Goal: Transaction & Acquisition: Register for event/course

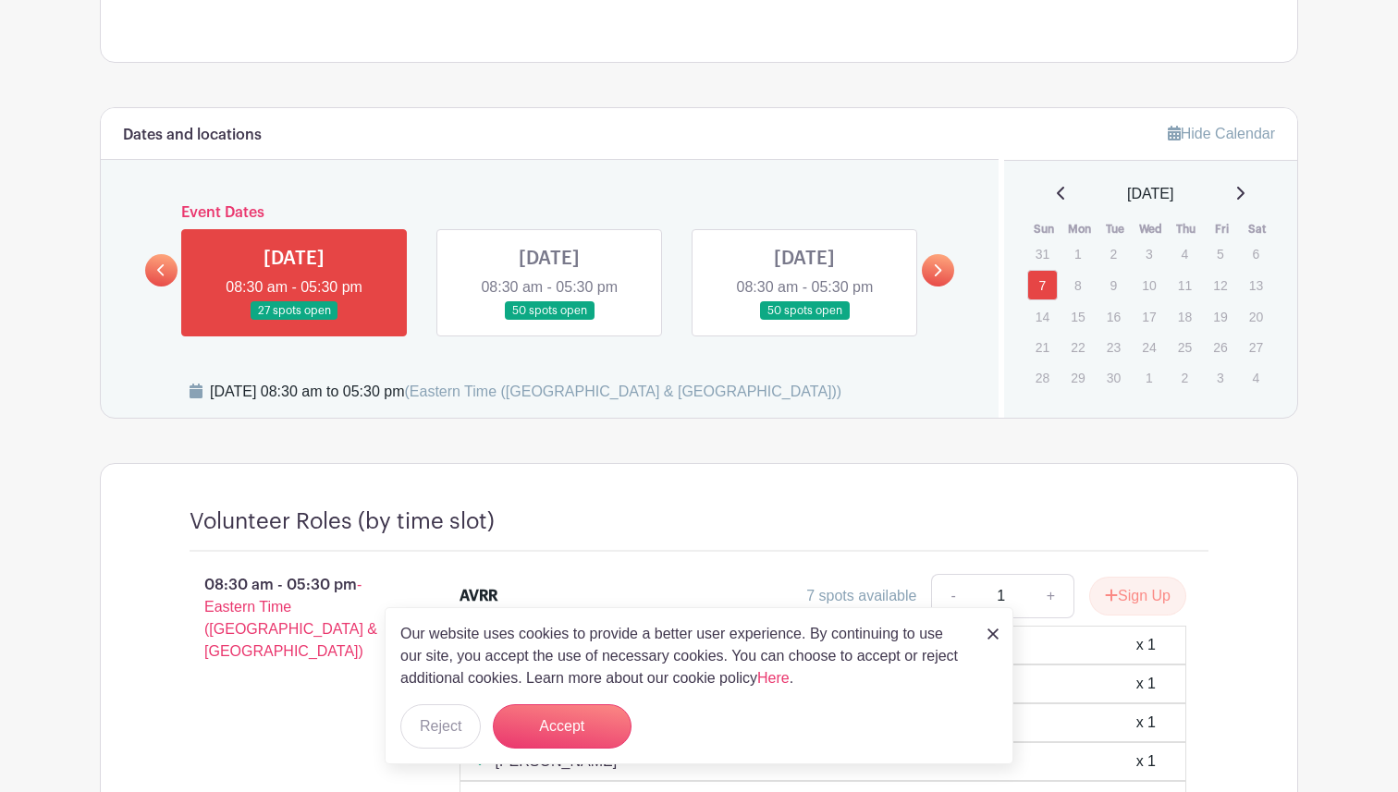
scroll to position [654, 0]
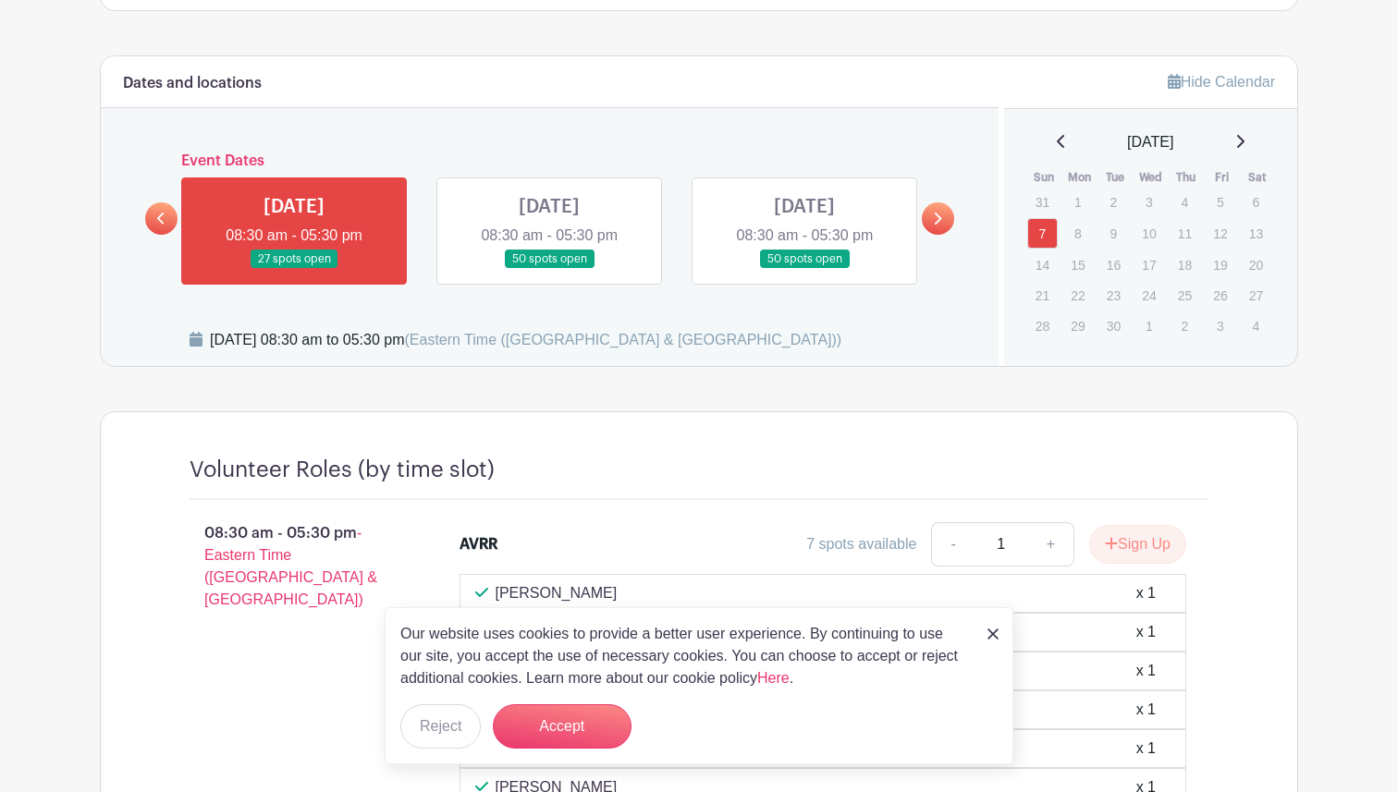
click at [991, 638] on img at bounding box center [992, 634] width 11 height 11
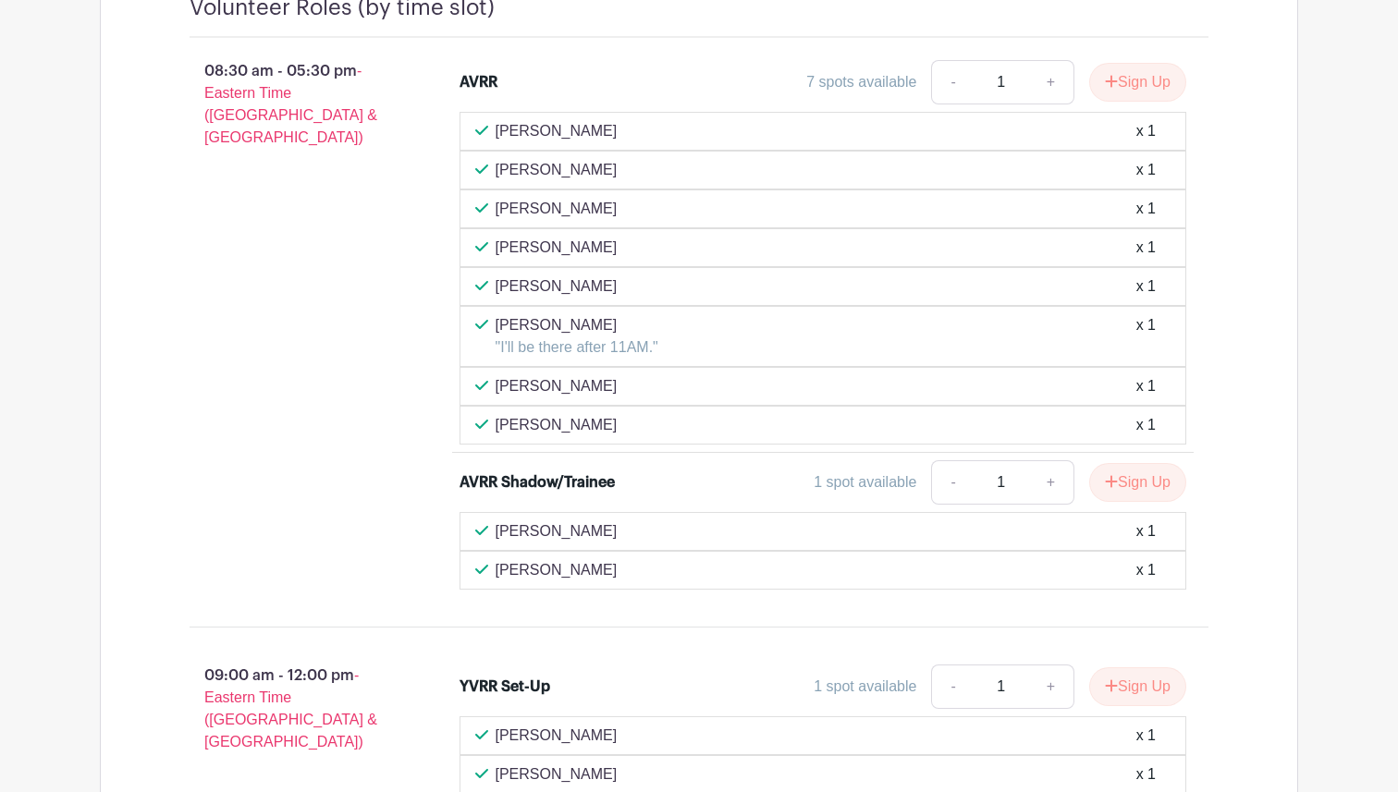
scroll to position [1130, 0]
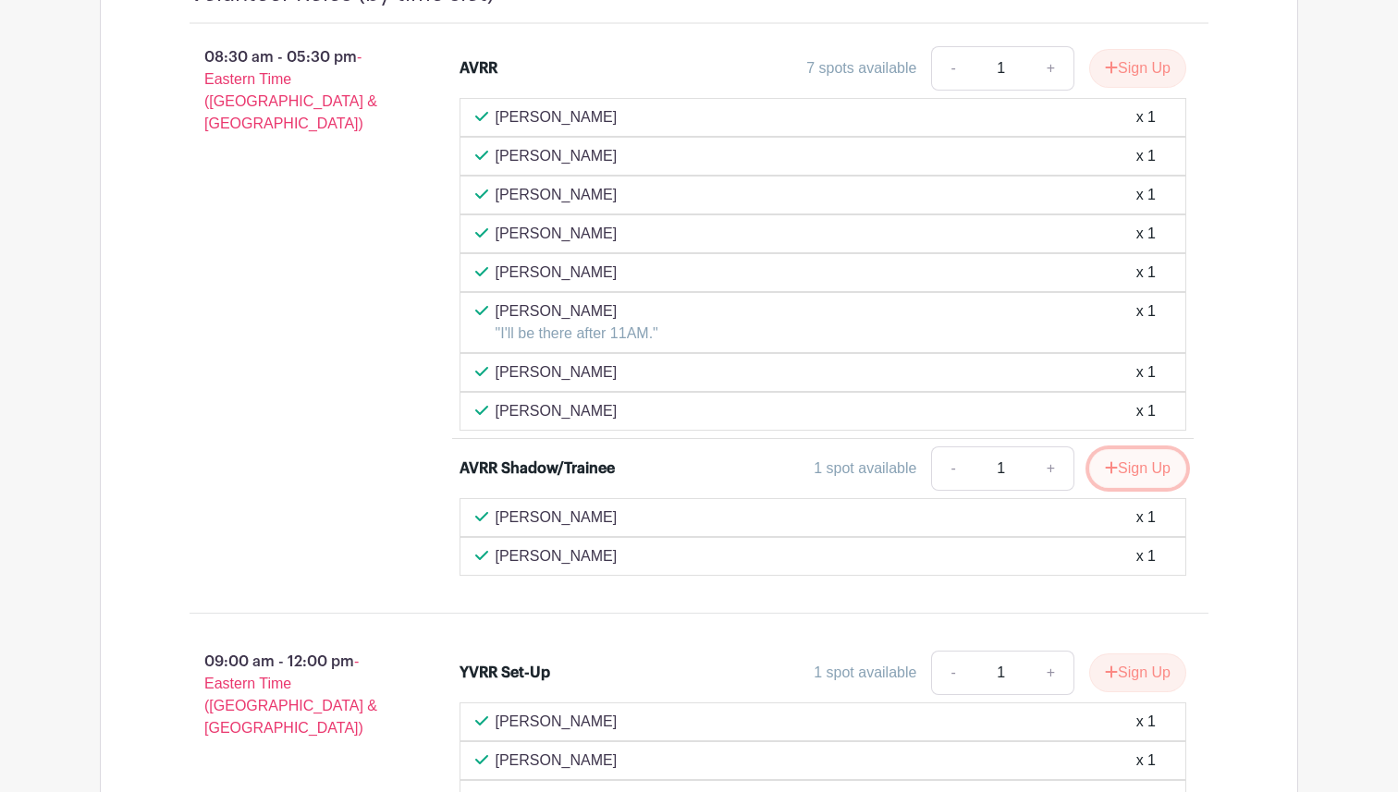
click at [1165, 460] on button "Sign Up" at bounding box center [1137, 468] width 97 height 39
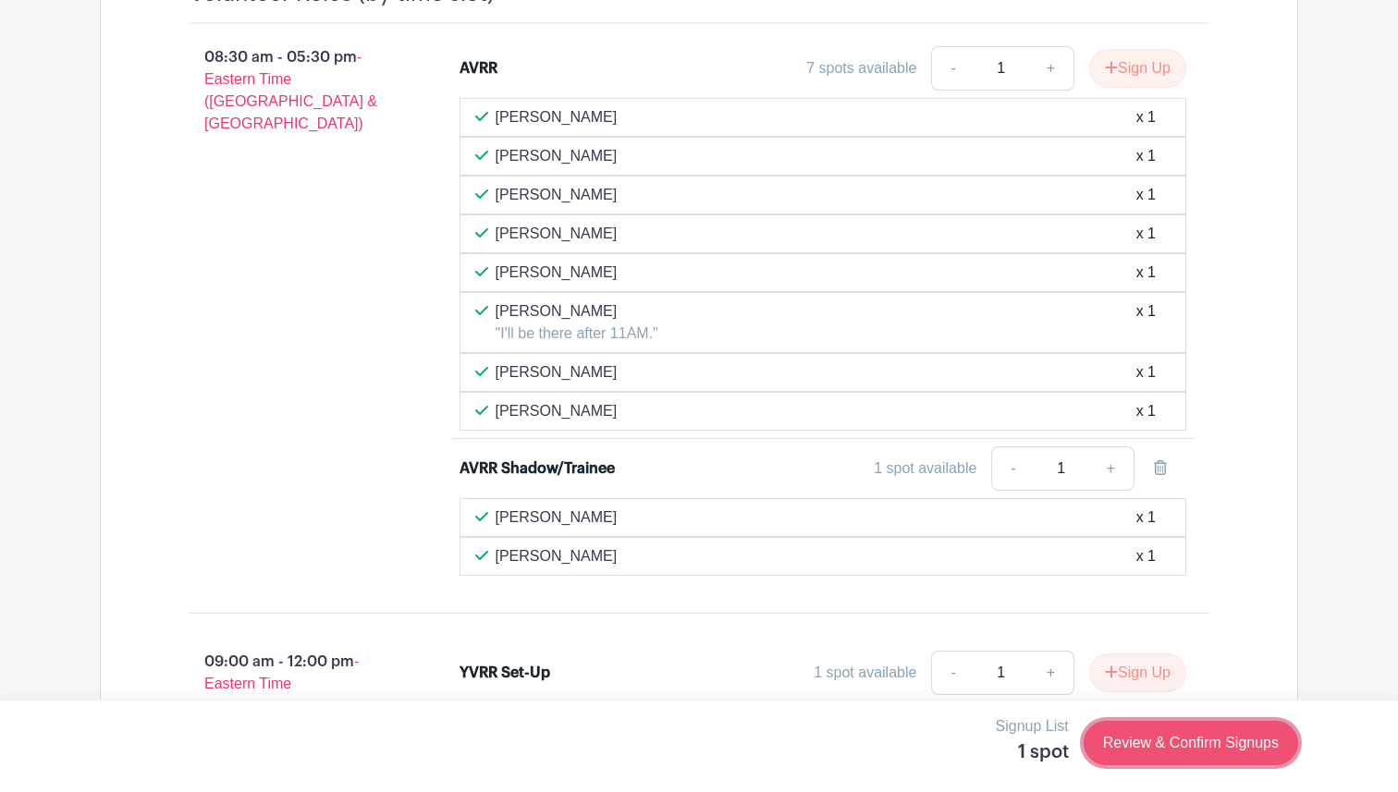
click at [1174, 735] on link "Review & Confirm Signups" at bounding box center [1191, 743] width 215 height 44
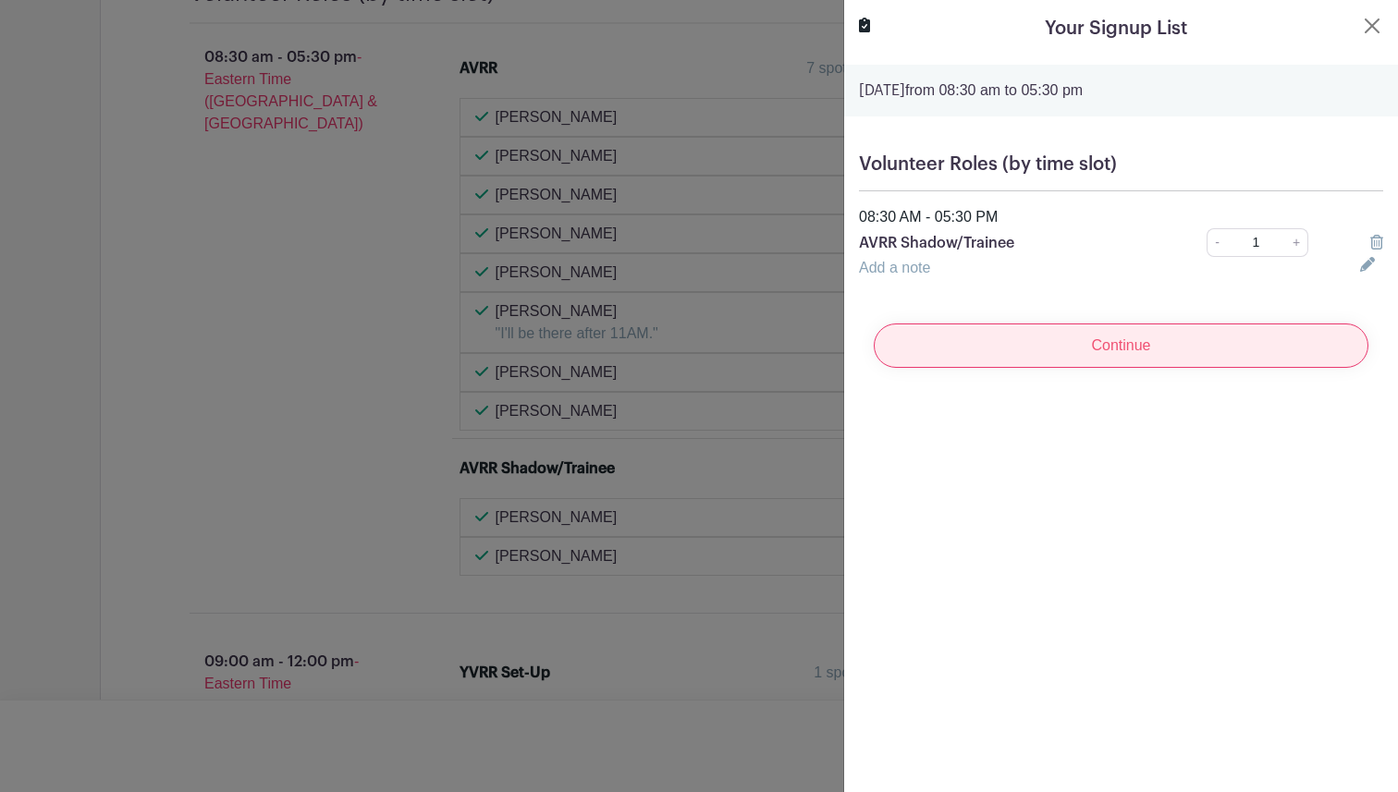
click at [1115, 328] on input "Continue" at bounding box center [1121, 346] width 495 height 44
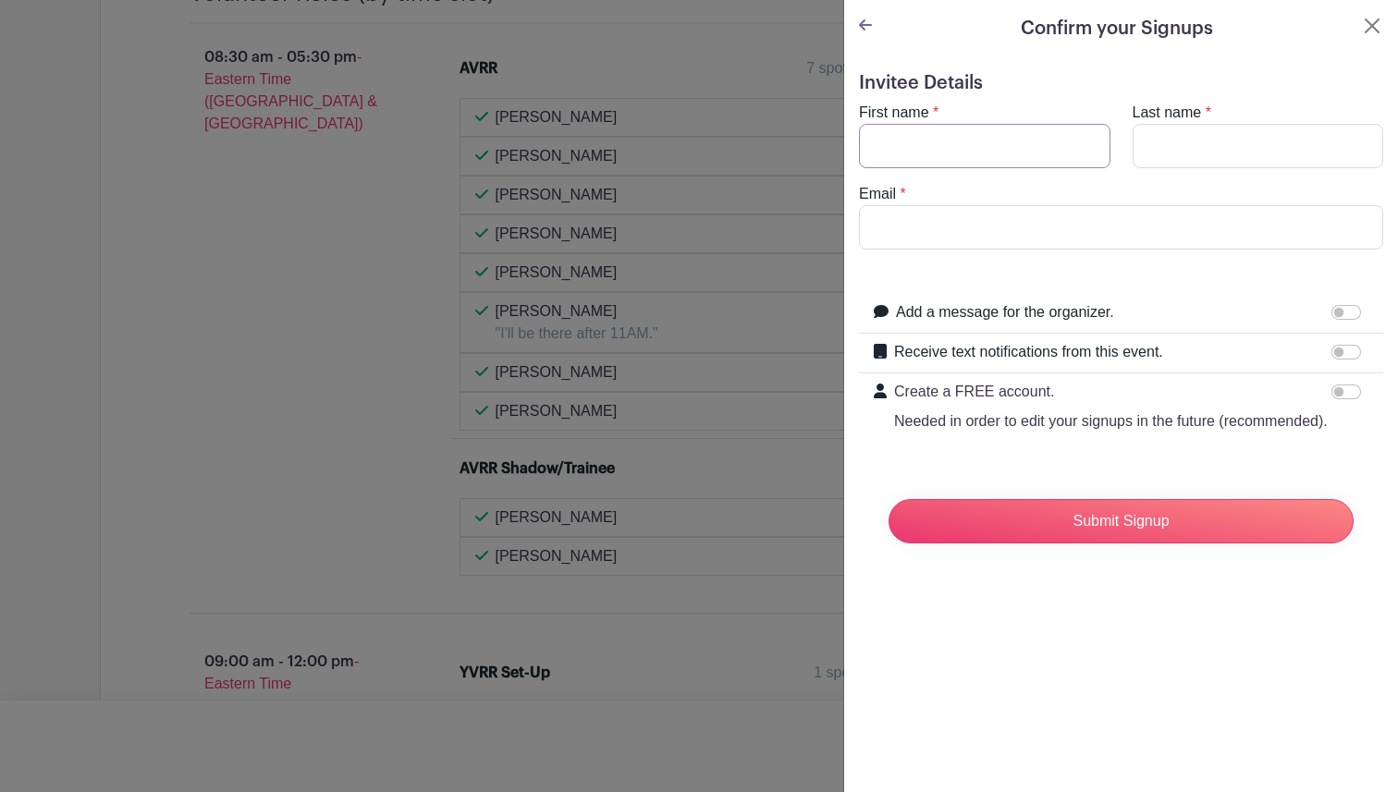
click at [971, 143] on input "First name" at bounding box center [984, 146] width 251 height 44
type input "[PERSON_NAME]"
type input "Warrington"
type input "[EMAIL_ADDRESS][DOMAIN_NAME]"
click at [1005, 255] on form "Invitee Details First name * [PERSON_NAME] Last name * [GEOGRAPHIC_DATA] Email …" at bounding box center [1121, 315] width 524 height 486
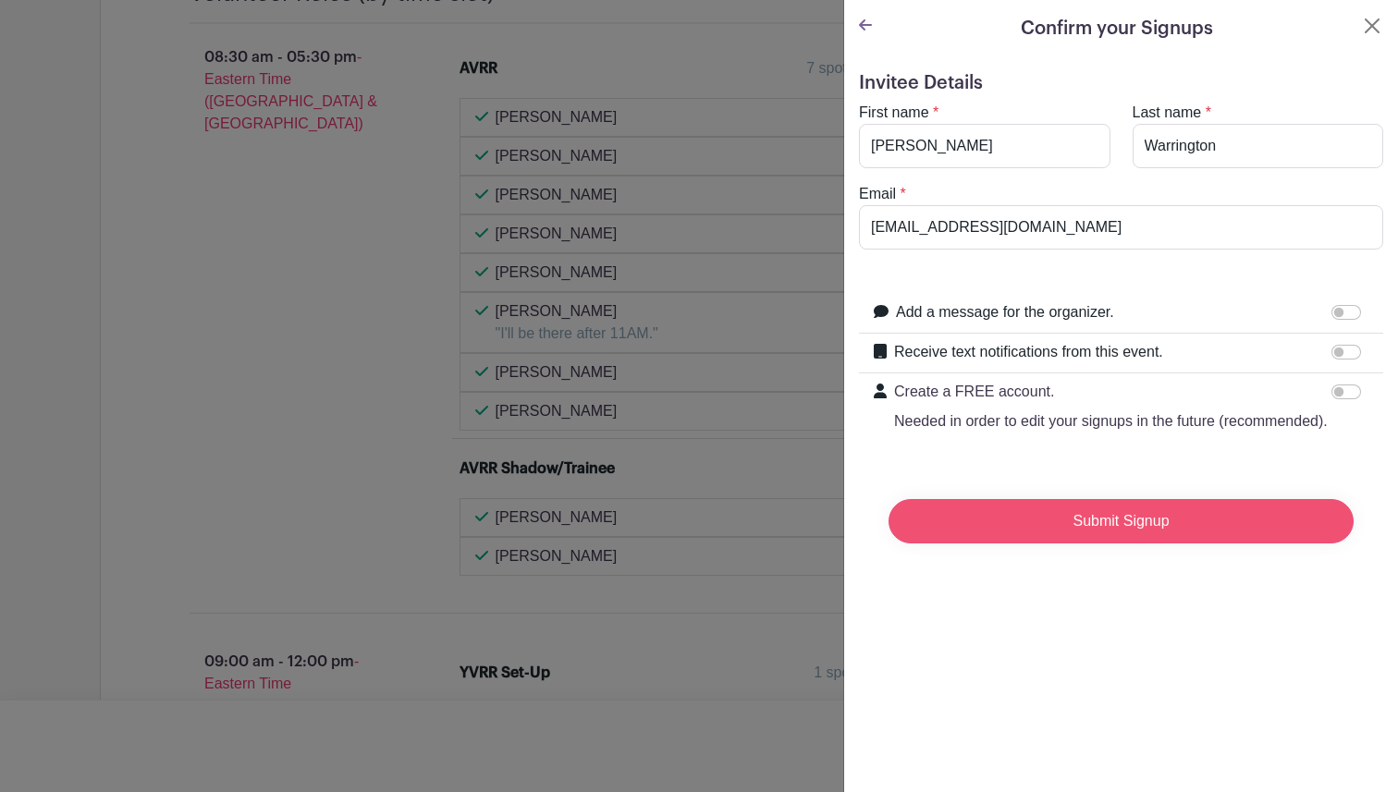
click at [1044, 513] on input "Submit Signup" at bounding box center [1121, 521] width 465 height 44
